Goal: Find specific page/section: Find specific page/section

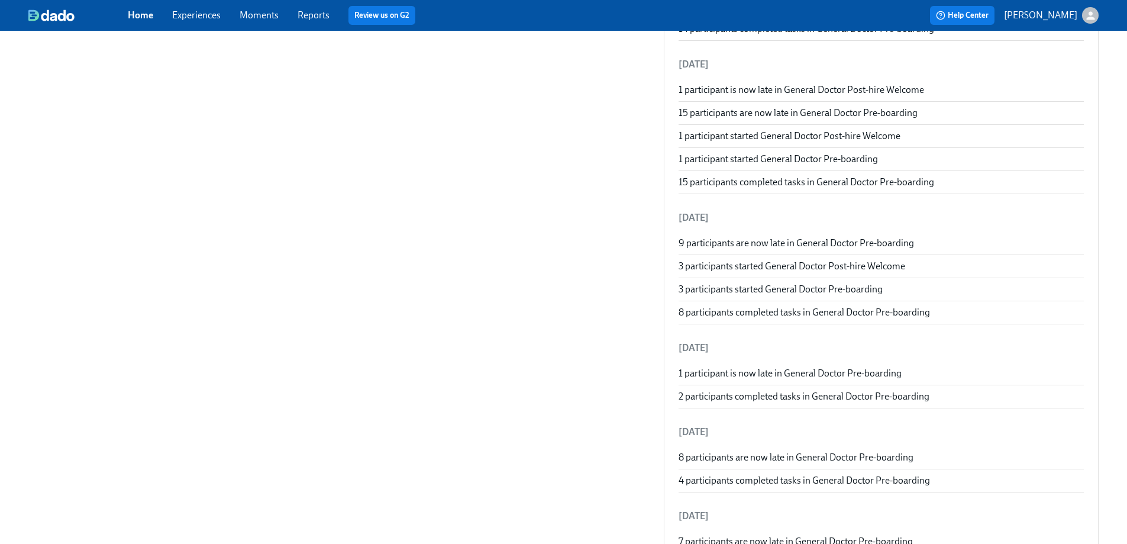
scroll to position [245, 0]
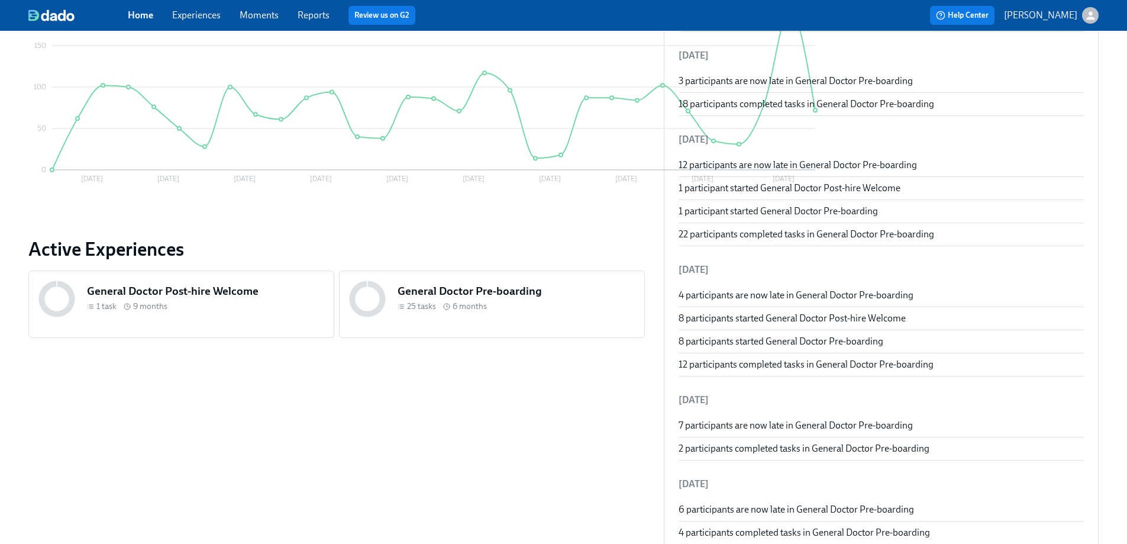
click at [491, 297] on h5 "General Doctor Pre-boarding" at bounding box center [515, 290] width 237 height 15
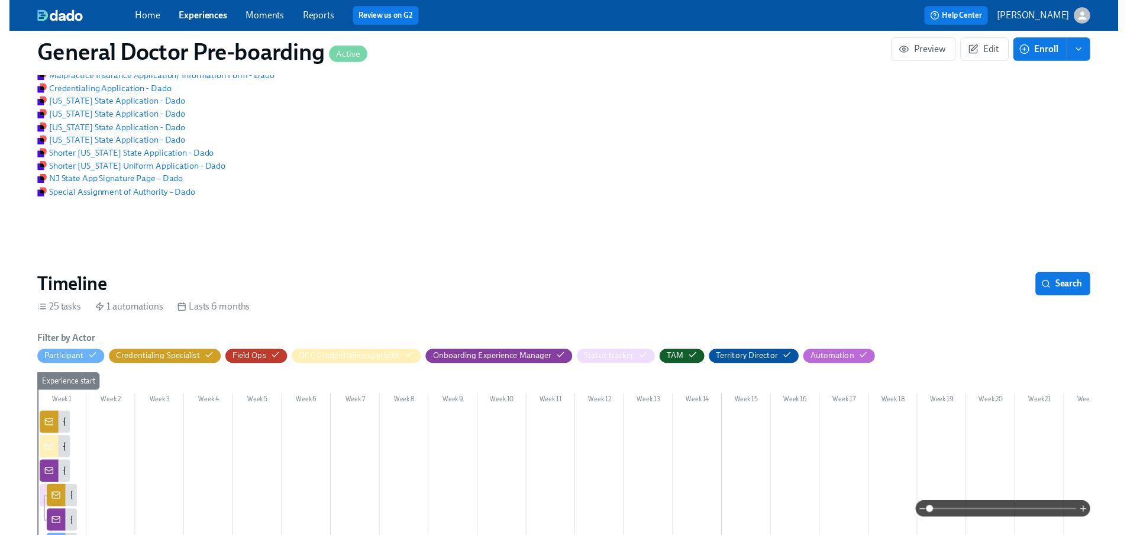
scroll to position [1687, 0]
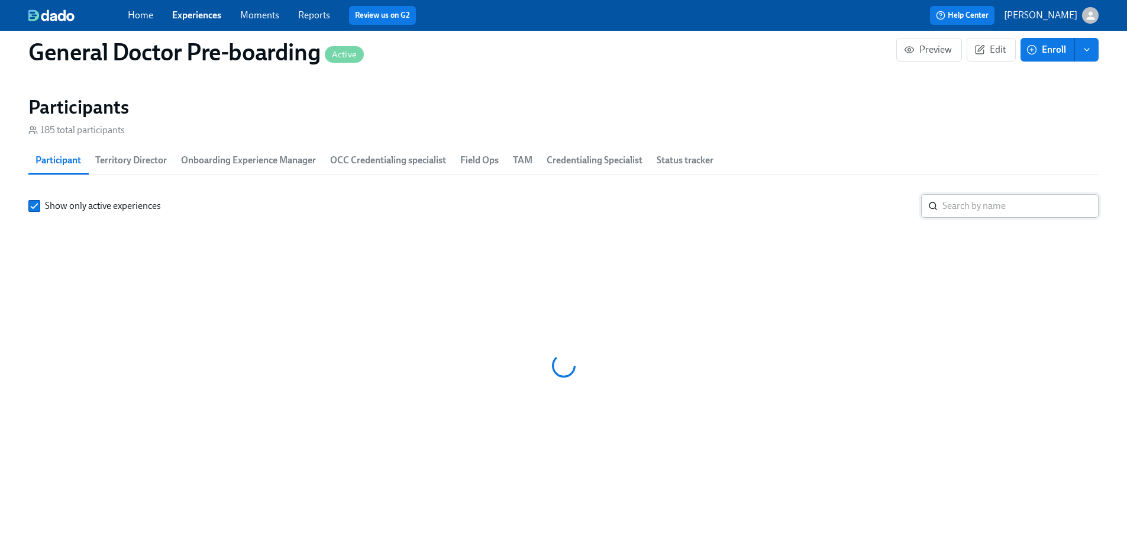
click at [958, 218] on input "search" at bounding box center [1020, 206] width 156 height 24
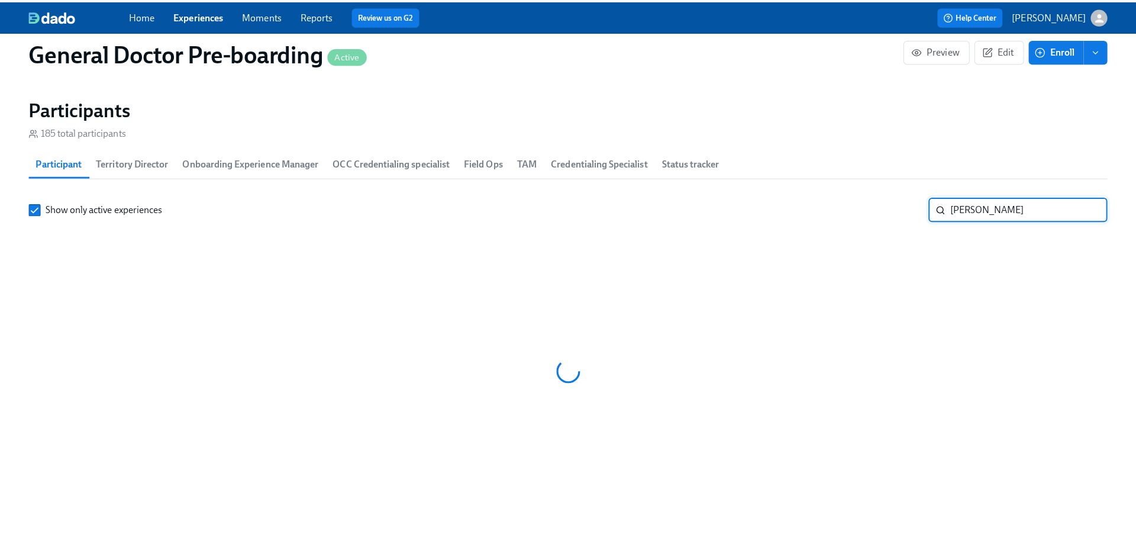
scroll to position [0, 27328]
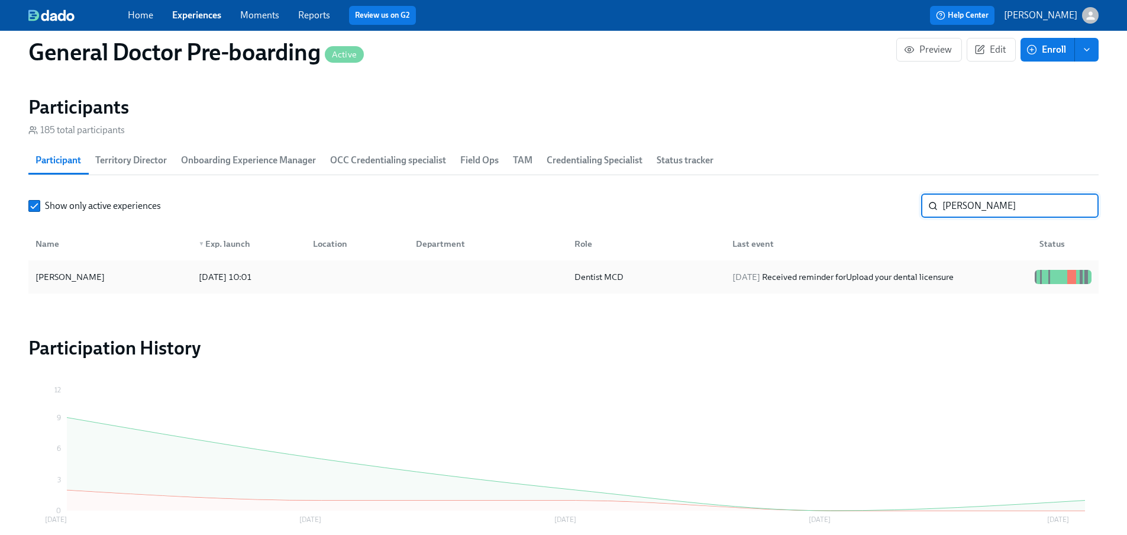
type input "[PERSON_NAME]"
click at [753, 282] on span "[DATE]" at bounding box center [746, 276] width 28 height 11
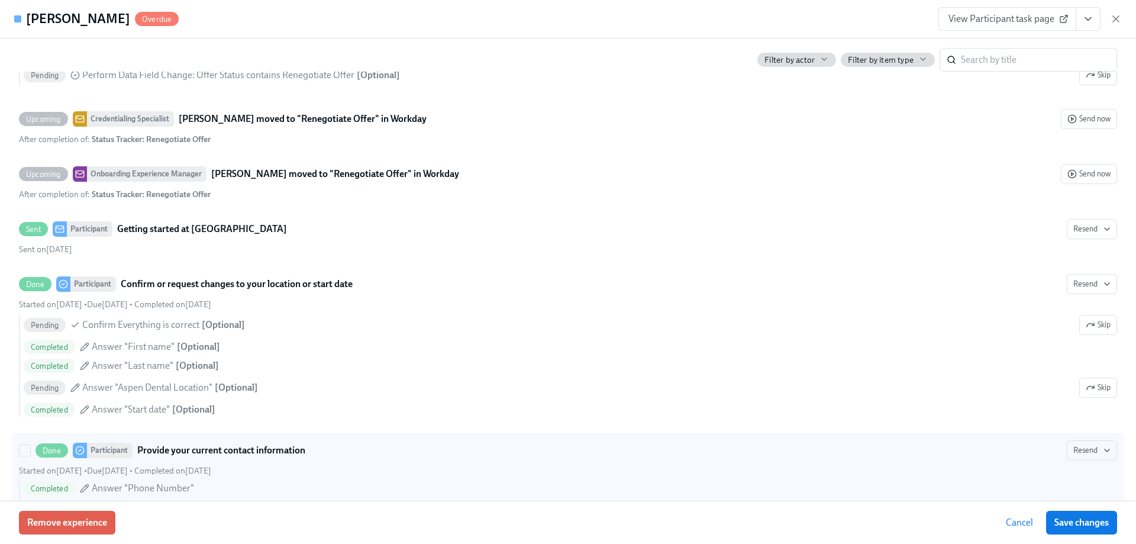
scroll to position [991, 0]
